Goal: Transaction & Acquisition: Purchase product/service

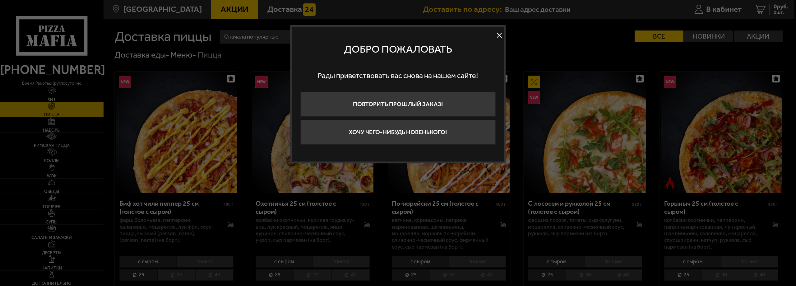
type input "Пушкинский район, посёлок Шушары, территория Славянка, Ростовская улица, 24к1"
click at [499, 35] on button at bounding box center [499, 35] width 9 height 9
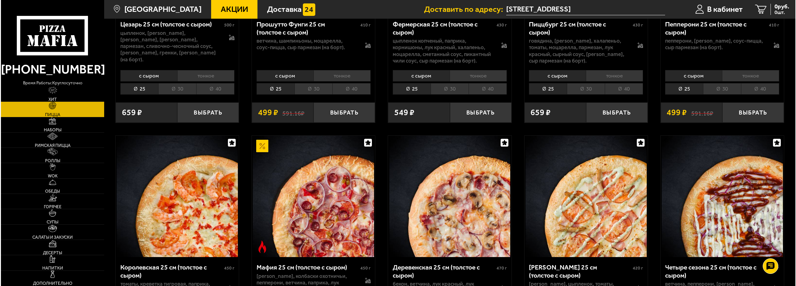
scroll to position [933, 0]
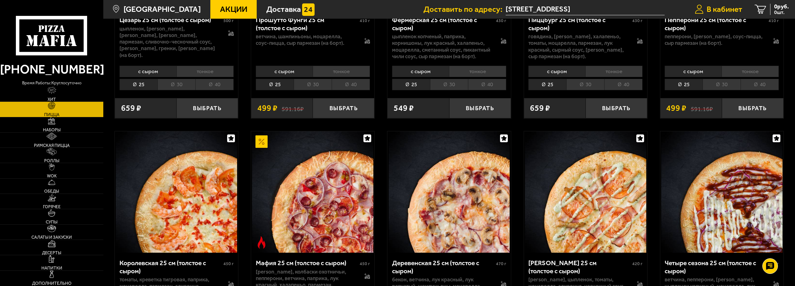
click at [704, 6] on link "В кабинет" at bounding box center [718, 9] width 60 height 19
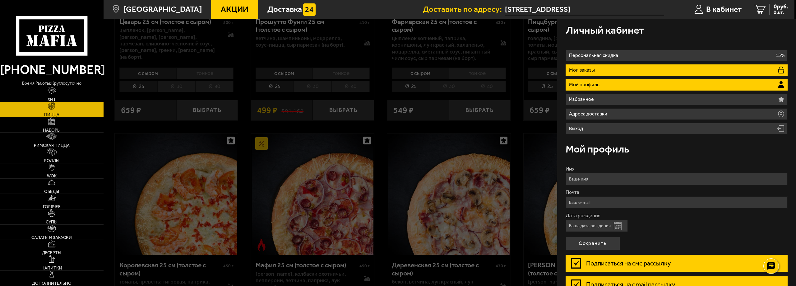
click at [604, 67] on li "Мои заказы" at bounding box center [677, 70] width 222 height 12
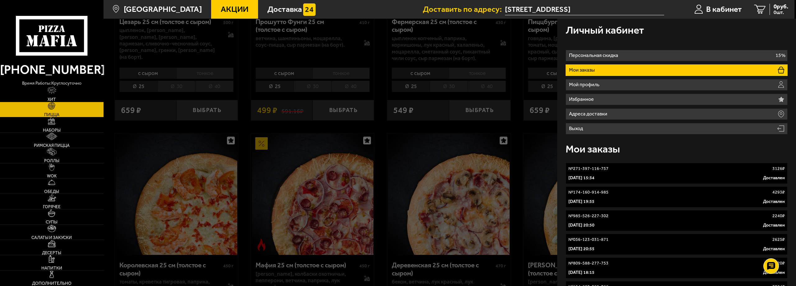
click at [651, 171] on div "№ 271-397-116-757 3126 ₽" at bounding box center [677, 168] width 217 height 6
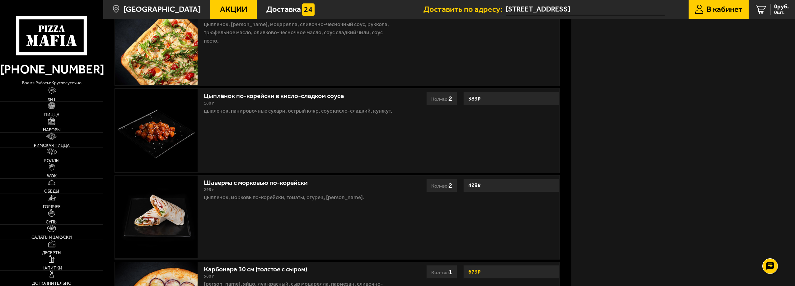
scroll to position [371, 0]
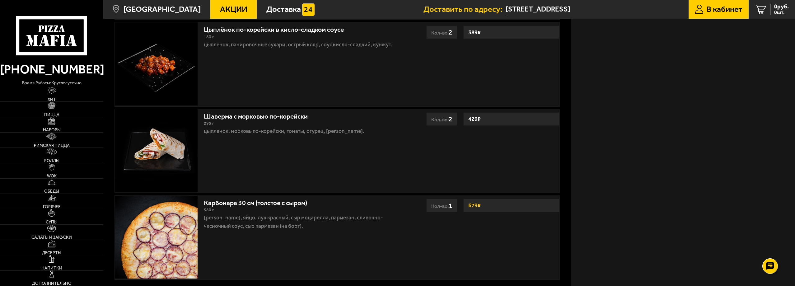
click at [216, 204] on link "Карбонара 30 см (толстое с сыром)" at bounding box center [260, 201] width 112 height 10
click at [162, 229] on img at bounding box center [156, 237] width 83 height 83
click at [58, 109] on link "Пицца" at bounding box center [51, 109] width 103 height 15
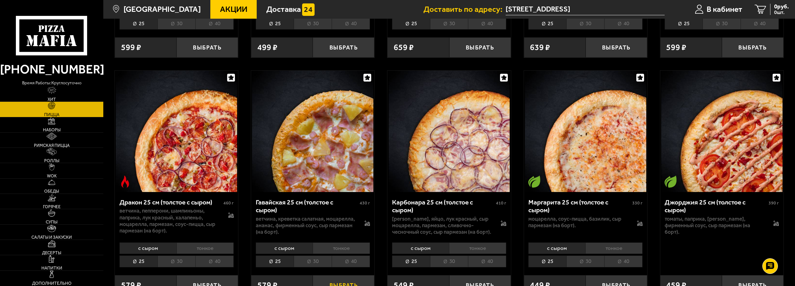
scroll to position [1617, 0]
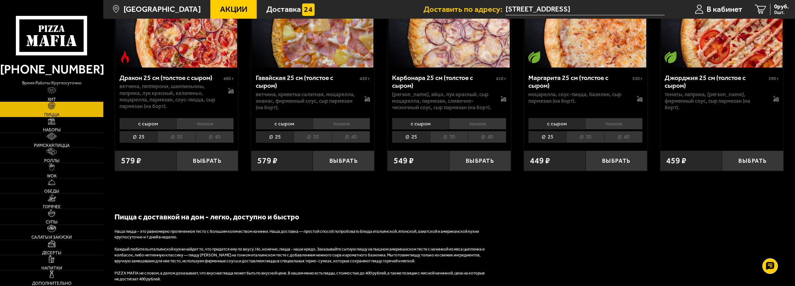
click at [446, 131] on li "30" at bounding box center [449, 137] width 38 height 12
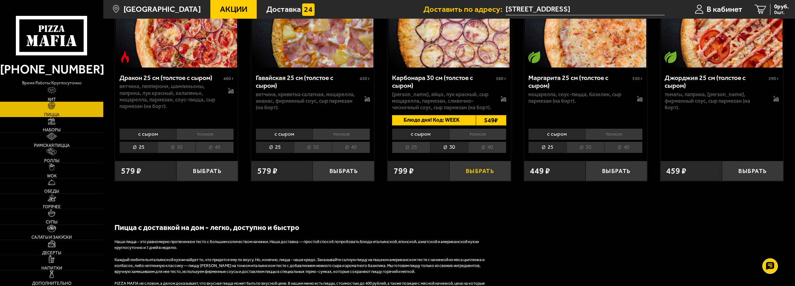
click at [471, 165] on button "Выбрать" at bounding box center [480, 171] width 62 height 20
click at [754, 8] on icon "1" at bounding box center [754, 10] width 12 height 10
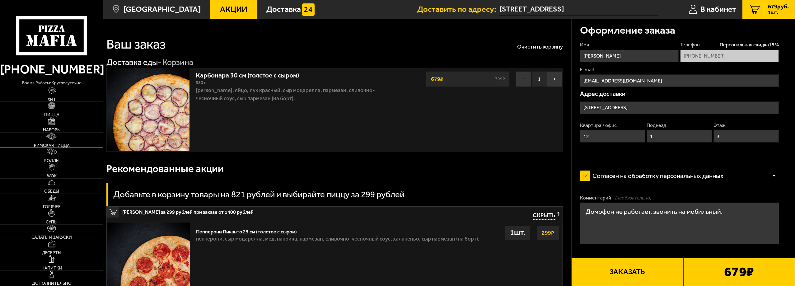
click at [55, 144] on span "Римская пицца" at bounding box center [52, 145] width 36 height 4
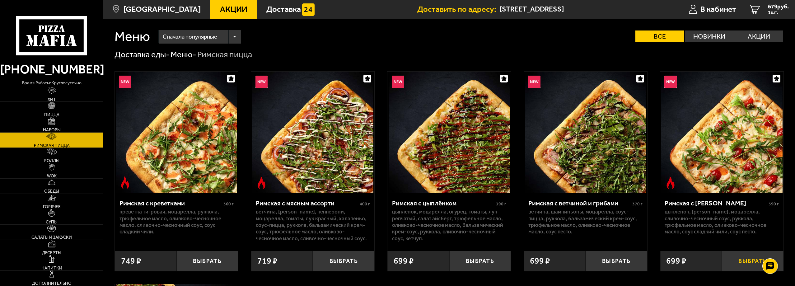
click at [747, 263] on button "Выбрать" at bounding box center [753, 261] width 62 height 20
click at [611, 262] on button "Выбрать" at bounding box center [616, 261] width 62 height 20
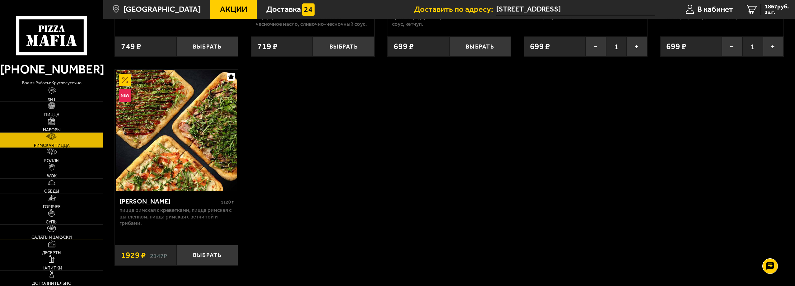
scroll to position [218, 0]
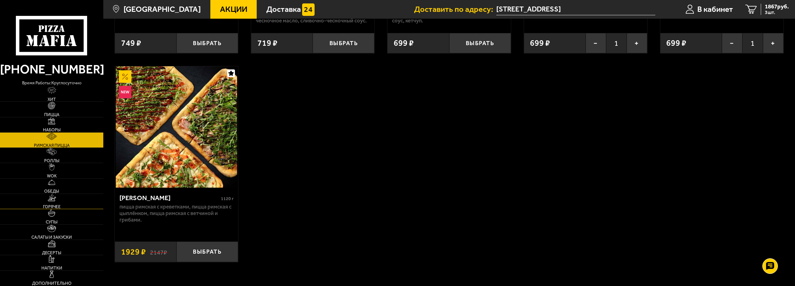
click at [49, 206] on span "Горячее" at bounding box center [52, 207] width 18 height 4
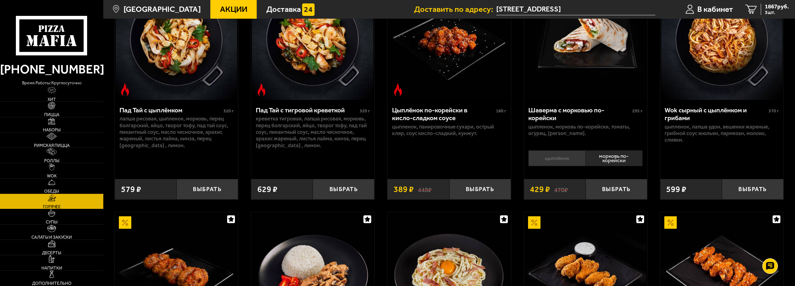
scroll to position [93, 0]
click at [611, 195] on button "Выбрать" at bounding box center [616, 189] width 62 height 20
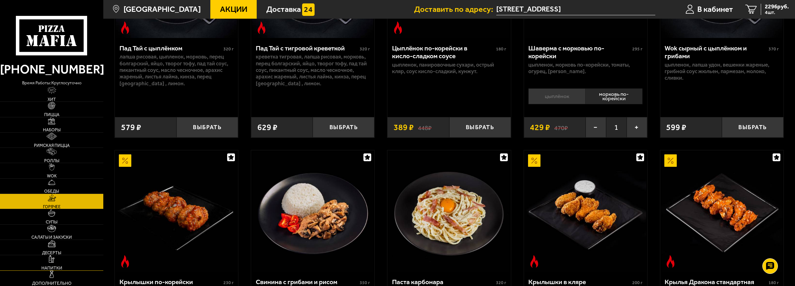
scroll to position [156, 0]
click at [59, 278] on link "Дополнительно" at bounding box center [51, 278] width 103 height 15
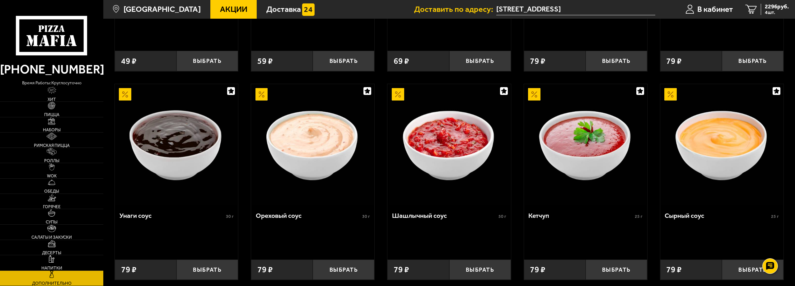
scroll to position [467, 0]
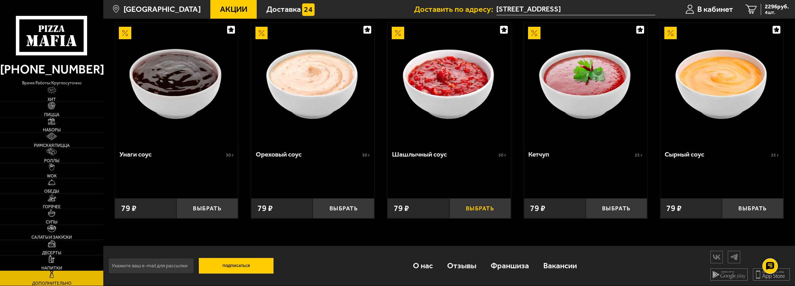
click at [494, 212] on button "Выбрать" at bounding box center [480, 208] width 62 height 20
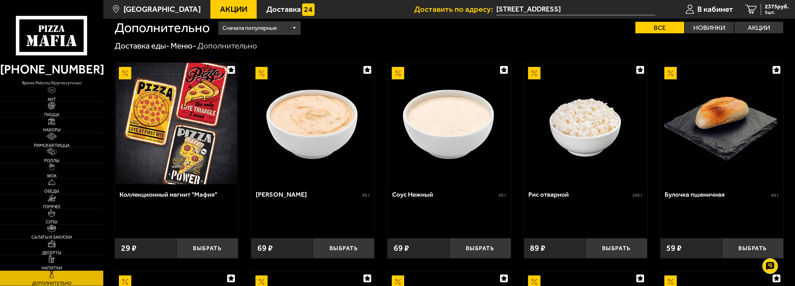
scroll to position [0, 0]
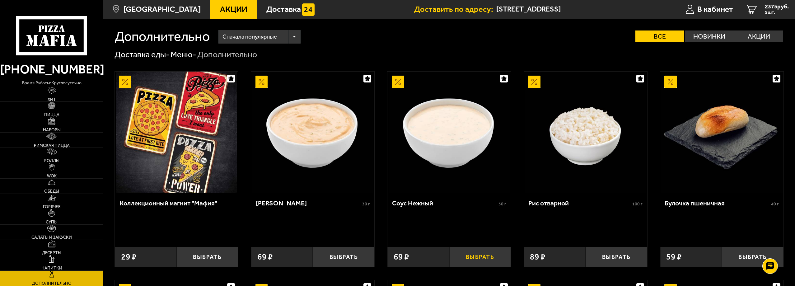
click at [480, 258] on button "Выбрать" at bounding box center [480, 257] width 62 height 20
click at [338, 257] on button "Выбрать" at bounding box center [344, 257] width 62 height 20
click at [370, 257] on button "+" at bounding box center [364, 257] width 21 height 20
click at [504, 259] on button "+" at bounding box center [500, 257] width 21 height 20
click at [725, 12] on span "В кабинет" at bounding box center [715, 9] width 36 height 8
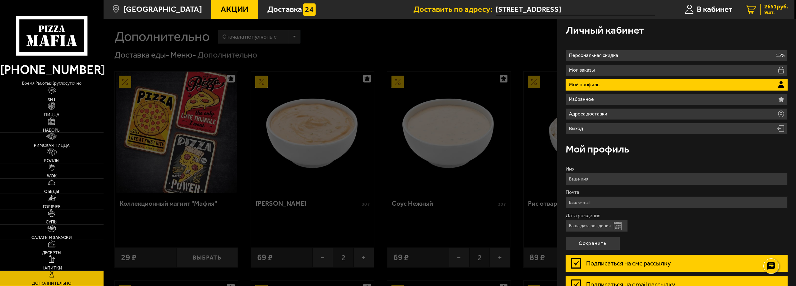
click at [765, 8] on span "2651 руб." at bounding box center [777, 7] width 24 height 6
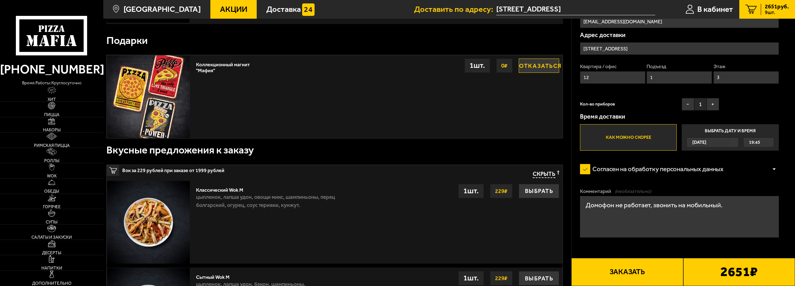
scroll to position [653, 0]
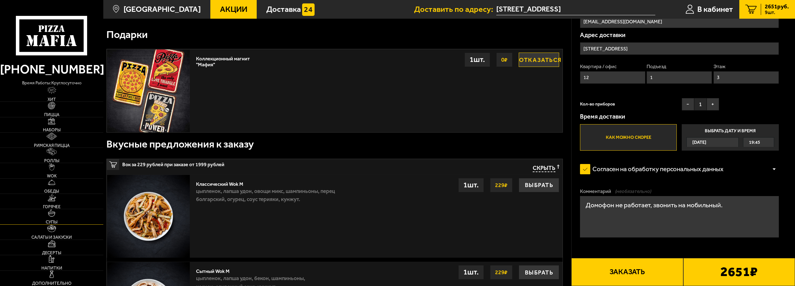
click at [63, 213] on link "Супы" at bounding box center [51, 216] width 103 height 15
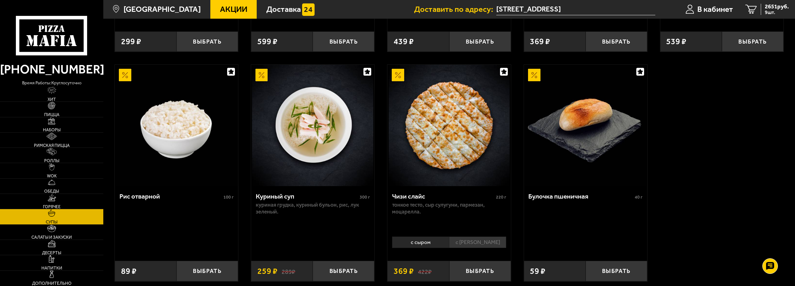
scroll to position [311, 0]
click at [770, 12] on span "9 шт." at bounding box center [777, 12] width 24 height 5
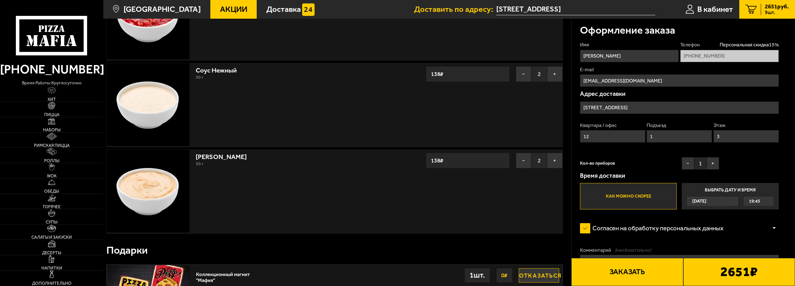
scroll to position [435, 0]
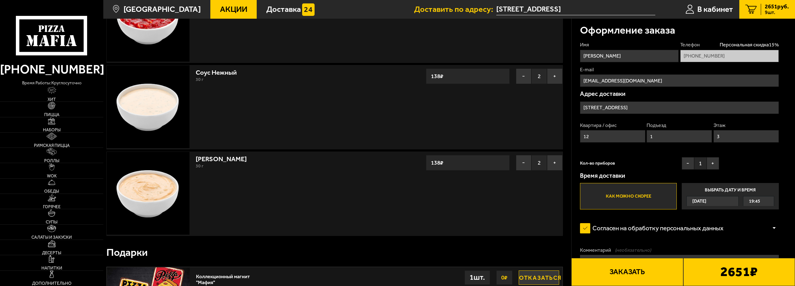
click at [624, 270] on button "Заказать" at bounding box center [627, 272] width 112 height 28
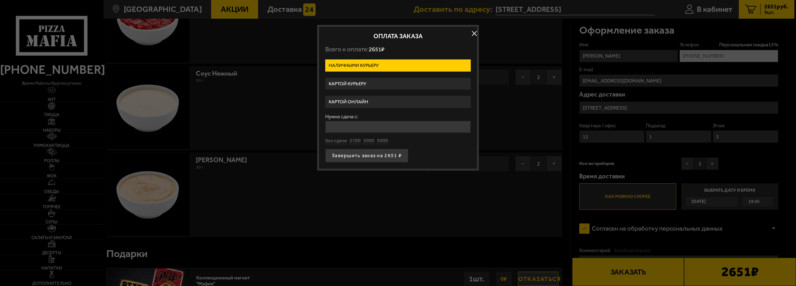
click at [392, 84] on label "Картой курьеру" at bounding box center [398, 84] width 146 height 12
click at [0, 0] on input "Картой курьеру" at bounding box center [0, 0] width 0 height 0
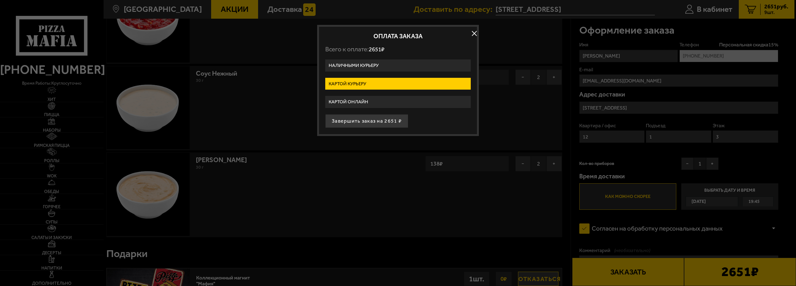
click at [393, 106] on label "Картой онлайн" at bounding box center [398, 102] width 146 height 12
click at [0, 0] on input "Картой онлайн" at bounding box center [0, 0] width 0 height 0
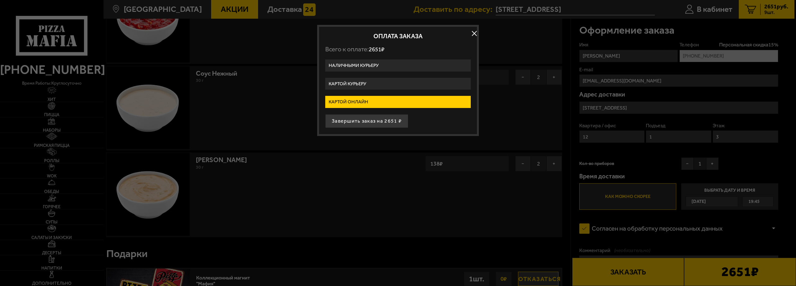
click at [474, 31] on button "button" at bounding box center [474, 33] width 9 height 9
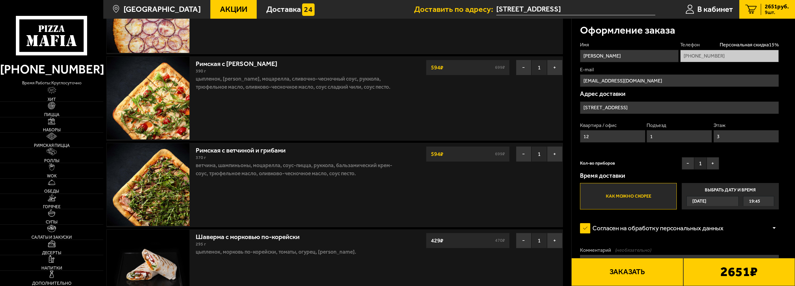
scroll to position [0, 0]
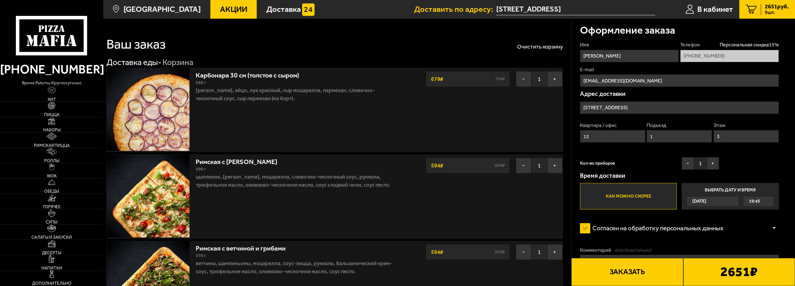
click at [287, 75] on link "Карбонара 30 см (толстое с сыром)" at bounding box center [252, 74] width 112 height 10
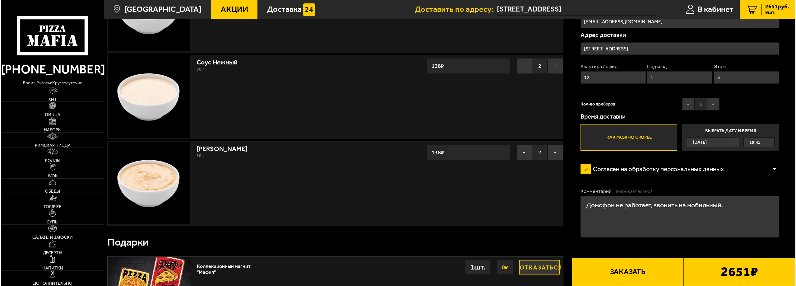
scroll to position [467, 0]
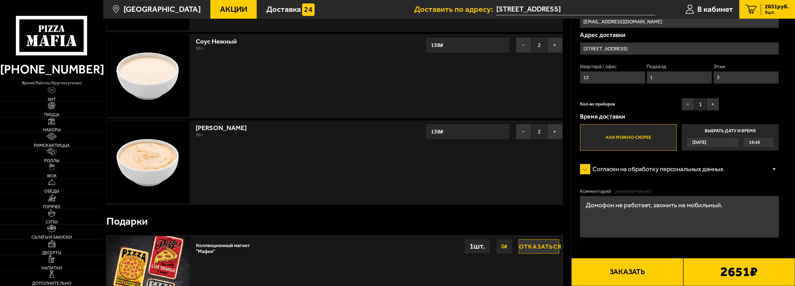
click at [648, 271] on button "Заказать" at bounding box center [627, 272] width 112 height 28
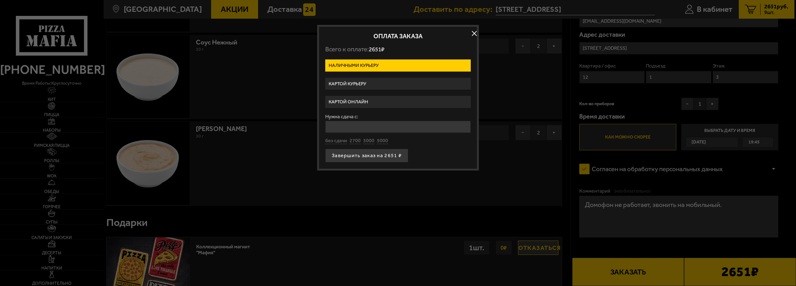
click at [399, 103] on label "Картой онлайн" at bounding box center [398, 102] width 146 height 12
click at [0, 0] on input "Картой онлайн" at bounding box center [0, 0] width 0 height 0
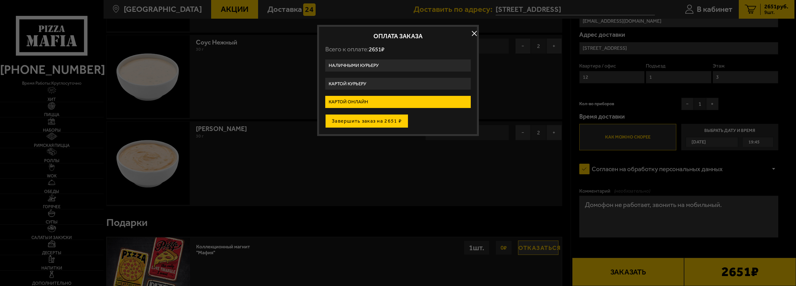
click at [396, 120] on button "Завершить заказ на 2651 ₽" at bounding box center [366, 121] width 83 height 14
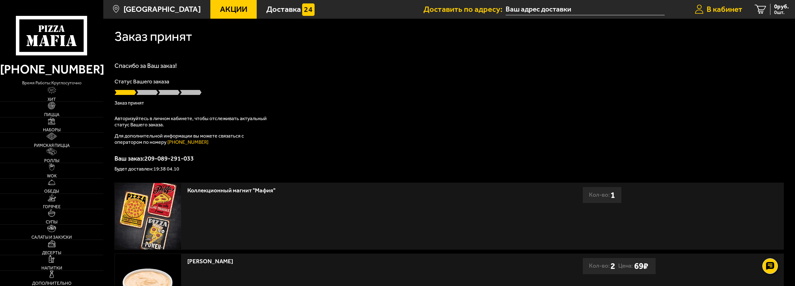
click at [718, 11] on span "В кабинет" at bounding box center [724, 9] width 36 height 8
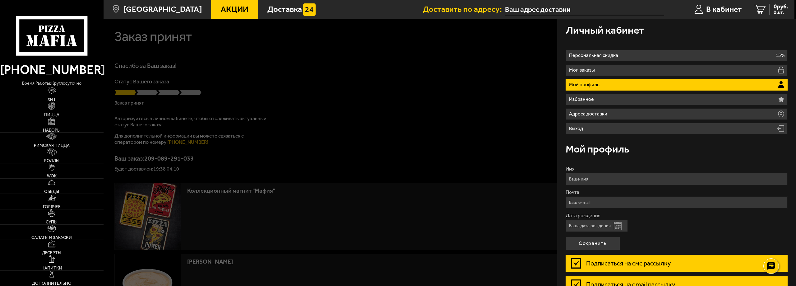
click at [611, 86] on li "Мой профиль" at bounding box center [677, 85] width 222 height 12
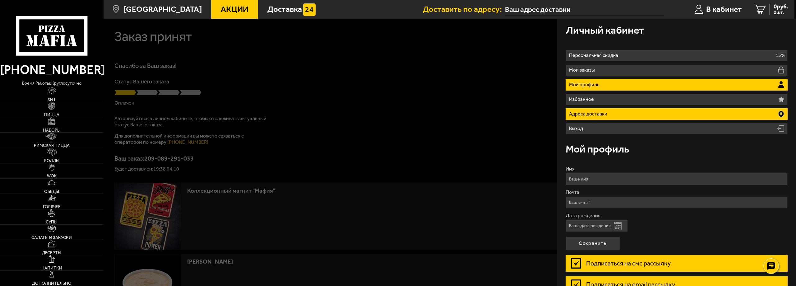
click at [608, 113] on p "Адреса доставки" at bounding box center [589, 113] width 40 height 5
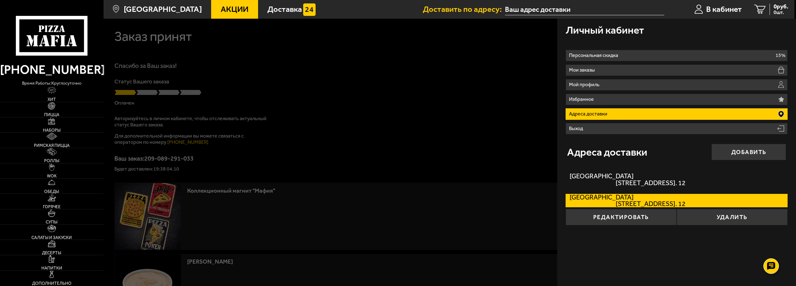
click at [483, 109] on div at bounding box center [502, 162] width 796 height 286
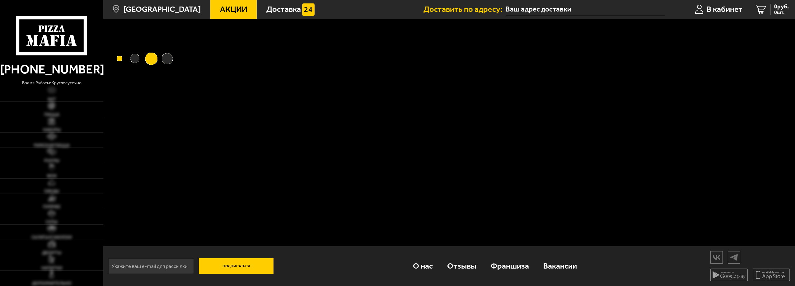
type input "Пушкинский район, посёлок Шушары, территория Славянка, Ростовская улица, 24к1"
